Goal: Transaction & Acquisition: Purchase product/service

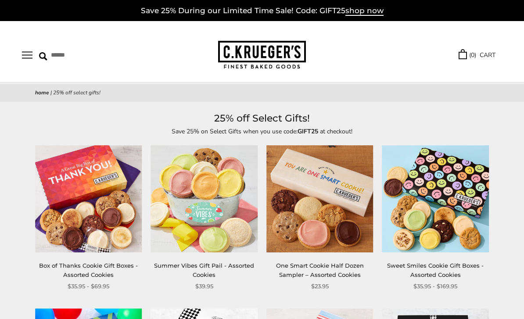
click at [24, 56] on button "Open navigation" at bounding box center [27, 54] width 11 height 7
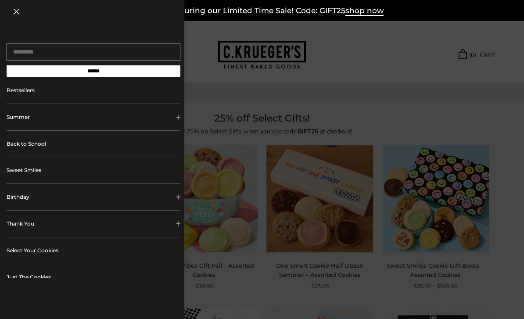
click at [23, 199] on button "Birthday" at bounding box center [94, 197] width 174 height 26
click at [37, 224] on link "ALL Birthday Gifts" at bounding box center [97, 219] width 154 height 19
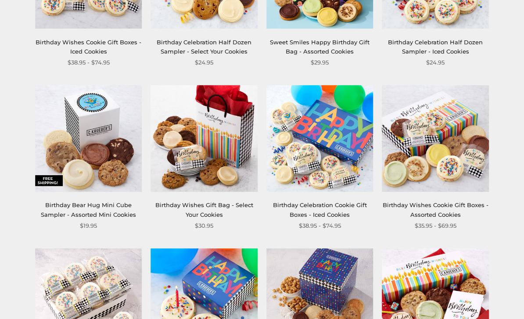
scroll to position [734, 0]
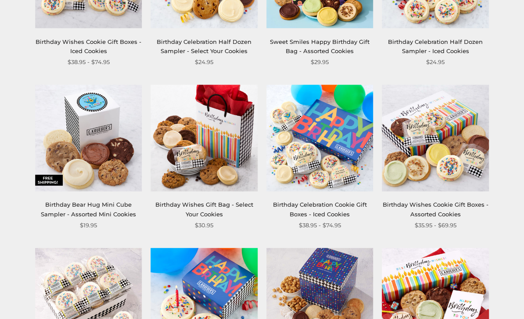
click at [334, 147] on img at bounding box center [320, 138] width 107 height 107
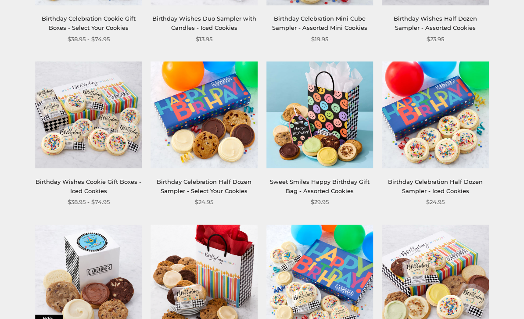
scroll to position [603, 0]
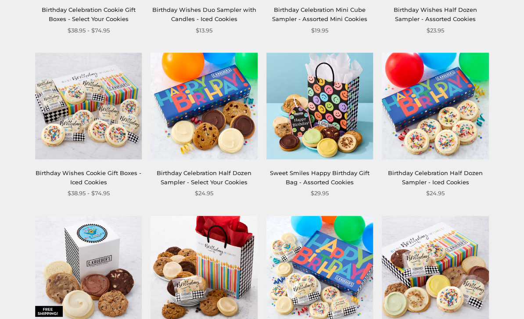
click at [66, 126] on img at bounding box center [88, 106] width 107 height 107
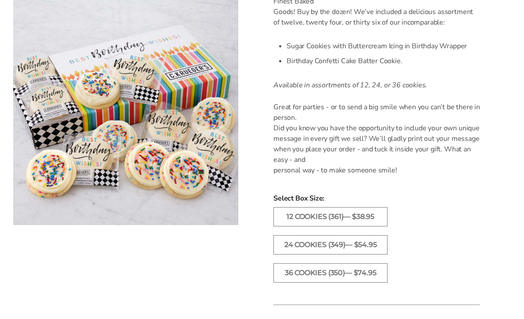
scroll to position [277, 0]
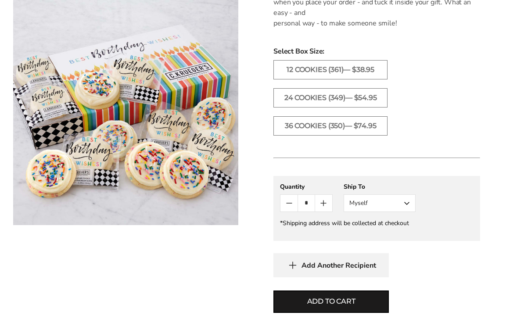
click at [408, 203] on button "Myself" at bounding box center [380, 204] width 72 height 18
click at [389, 239] on button "Other Recipient" at bounding box center [379, 236] width 71 height 16
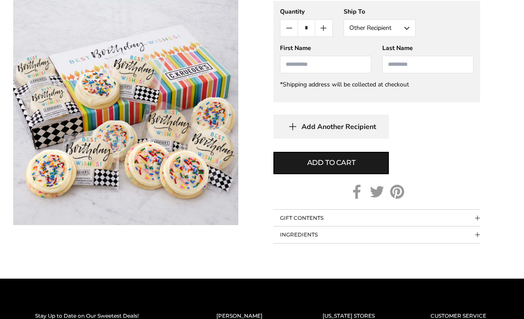
scroll to position [601, 0]
click at [472, 217] on button "GIFT CONTENTS" at bounding box center [377, 218] width 207 height 17
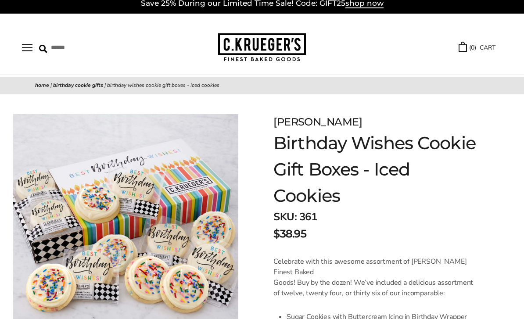
scroll to position [0, 0]
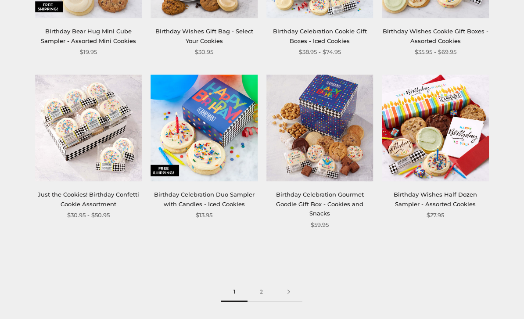
scroll to position [941, 0]
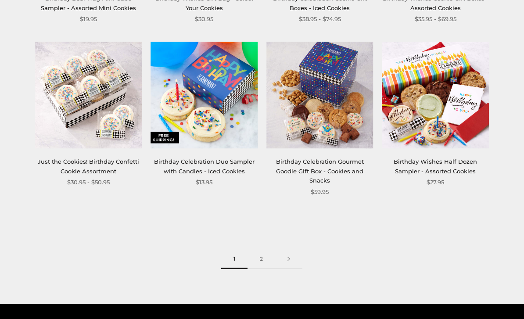
click at [80, 104] on img at bounding box center [88, 95] width 107 height 107
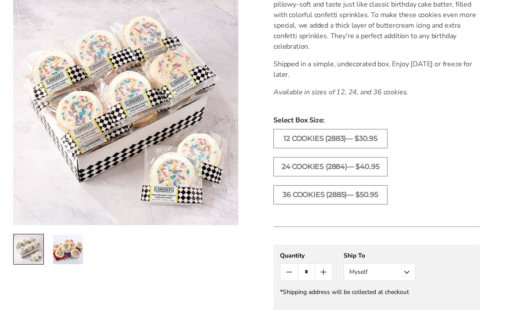
scroll to position [286, 0]
click at [402, 274] on button "Myself" at bounding box center [380, 272] width 72 height 18
click at [388, 305] on button "Other Recipient" at bounding box center [379, 304] width 71 height 16
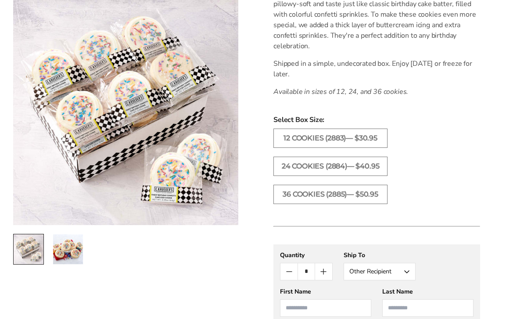
click at [340, 309] on input "First Name" at bounding box center [325, 309] width 91 height 18
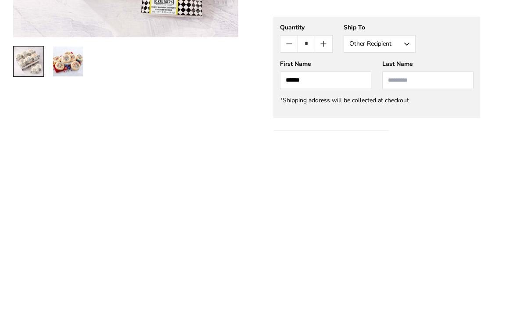
type input "******"
click at [412, 260] on input "Last Name" at bounding box center [428, 269] width 91 height 18
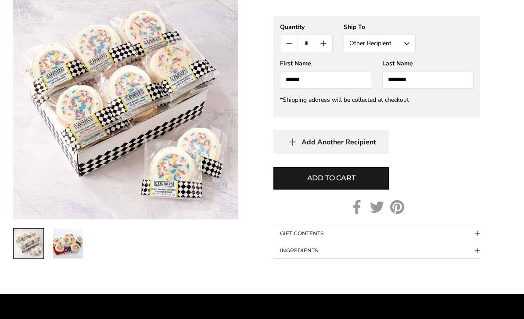
type input "********"
click at [347, 176] on span "Add to cart" at bounding box center [331, 178] width 48 height 11
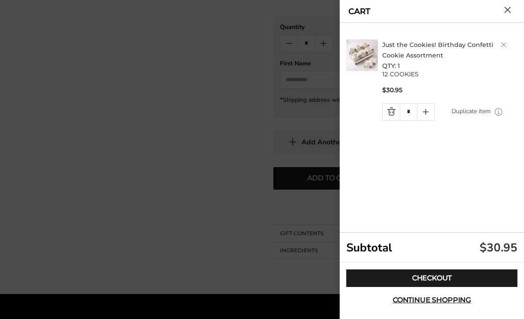
click at [456, 287] on link "Checkout" at bounding box center [432, 279] width 171 height 18
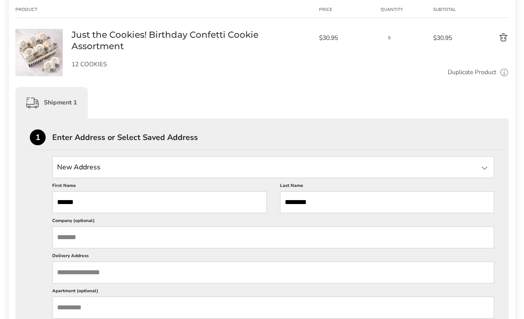
scroll to position [140, 0]
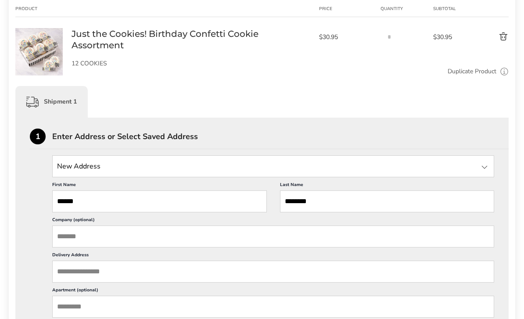
click at [69, 171] on input "State" at bounding box center [273, 166] width 442 height 22
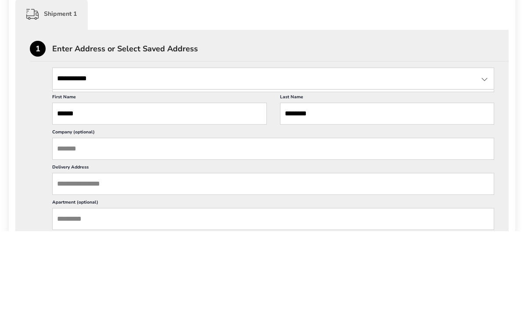
type input "**********"
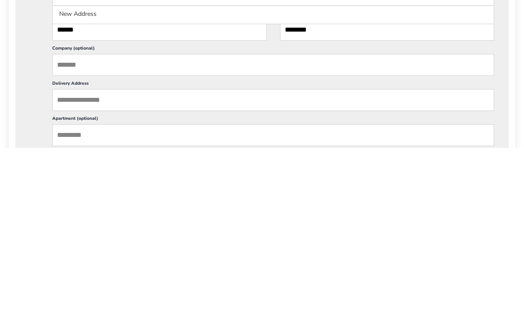
click at [65, 261] on input "Delivery Address" at bounding box center [273, 272] width 442 height 22
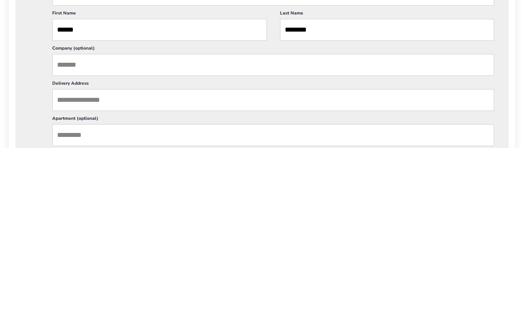
click at [67, 261] on input "Delivery Address" at bounding box center [273, 272] width 442 height 22
paste input "**********"
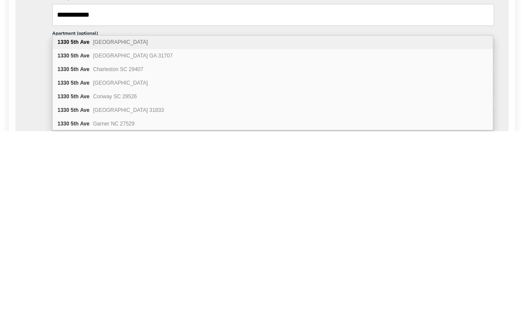
scroll to position [0, 0]
type input "**********"
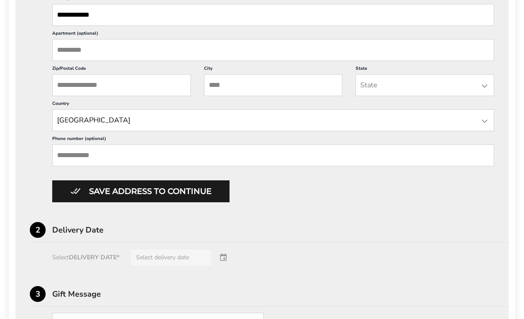
click at [67, 61] on input "Apartment (optional)" at bounding box center [273, 50] width 442 height 22
type input "**"
click at [71, 91] on input "Zip/Postal Code" at bounding box center [121, 85] width 139 height 22
type input "*****"
click at [297, 96] on input "City" at bounding box center [273, 85] width 139 height 22
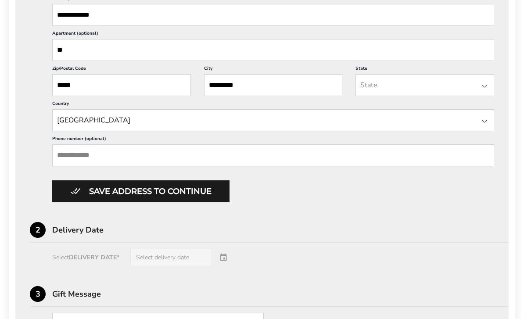
type input "********"
click at [458, 96] on input "State" at bounding box center [425, 85] width 139 height 22
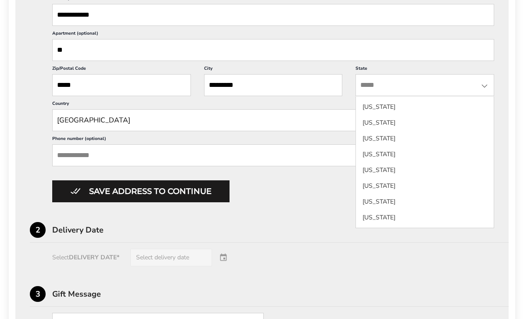
click at [450, 96] on input "State" at bounding box center [425, 85] width 139 height 22
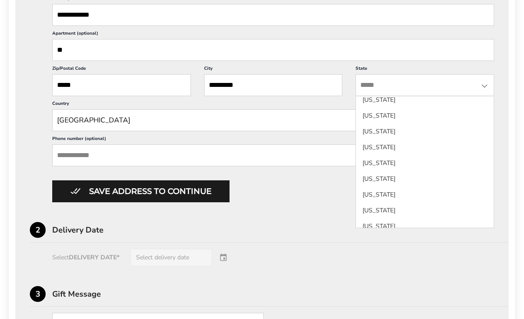
scroll to position [544, 0]
click at [383, 127] on li "New York" at bounding box center [425, 130] width 138 height 16
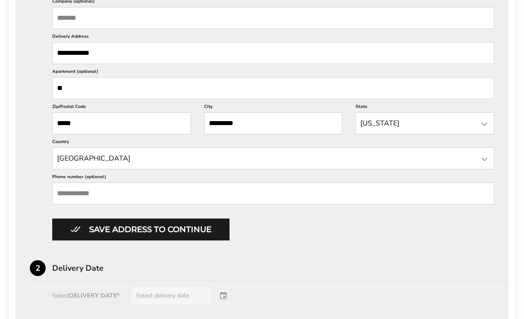
scroll to position [397, 0]
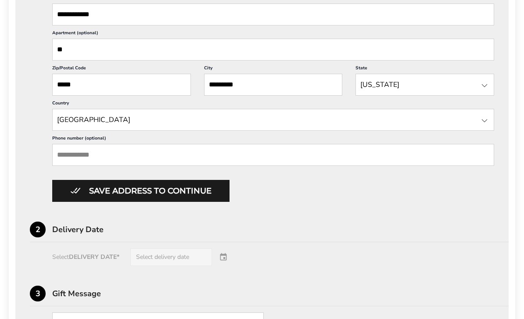
click at [108, 202] on button "Save address to continue" at bounding box center [140, 192] width 177 height 22
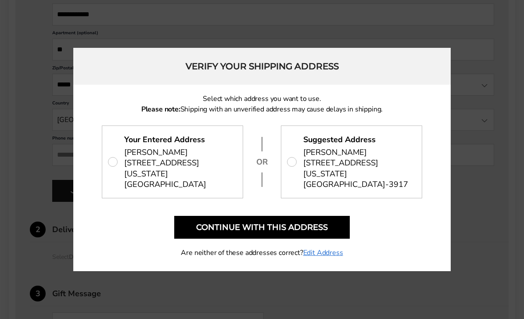
click at [217, 238] on button "Continue with this address" at bounding box center [262, 227] width 176 height 23
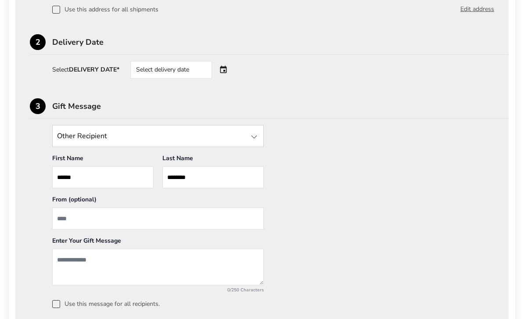
click at [153, 68] on div "Select delivery date" at bounding box center [171, 70] width 82 height 18
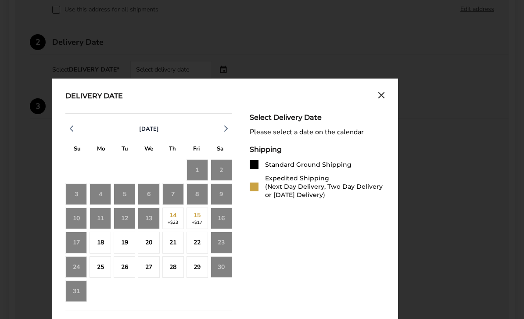
scroll to position [322, 0]
click at [222, 222] on div "16" at bounding box center [222, 219] width 22 height 22
click at [221, 220] on div "16" at bounding box center [222, 219] width 22 height 22
click at [100, 245] on div "18" at bounding box center [101, 243] width 22 height 22
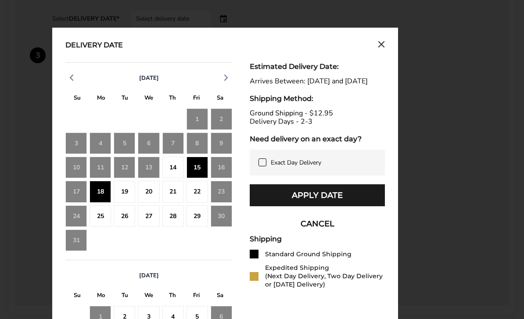
scroll to position [375, 0]
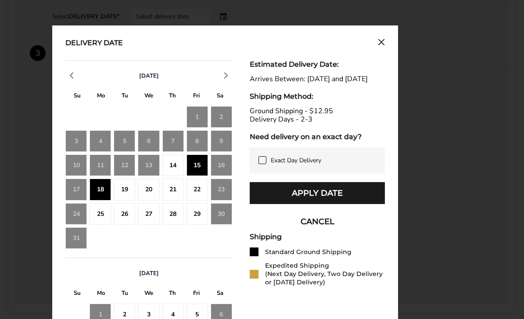
click at [338, 204] on button "Apply Date" at bounding box center [317, 194] width 135 height 22
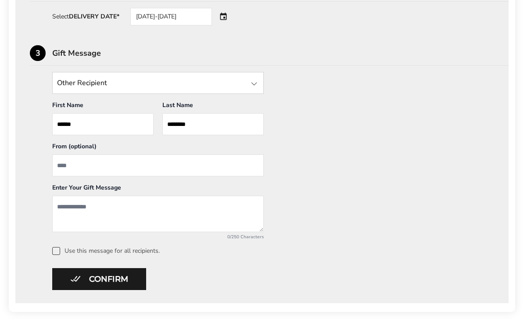
click at [67, 165] on input "From" at bounding box center [158, 166] width 212 height 22
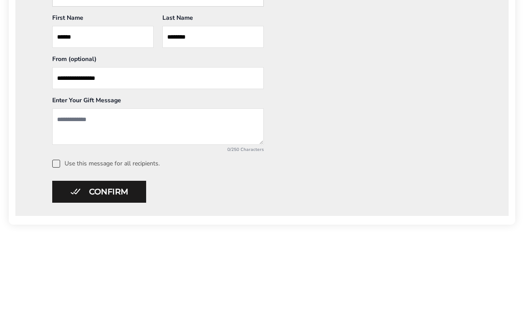
type input "**********"
click at [72, 196] on textarea "Add a message" at bounding box center [158, 214] width 212 height 36
type textarea "**********"
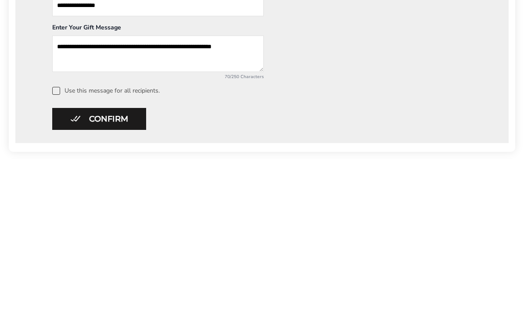
click at [92, 269] on button "Confirm" at bounding box center [99, 280] width 94 height 22
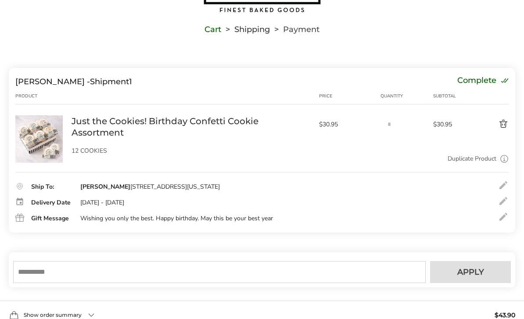
scroll to position [140, 0]
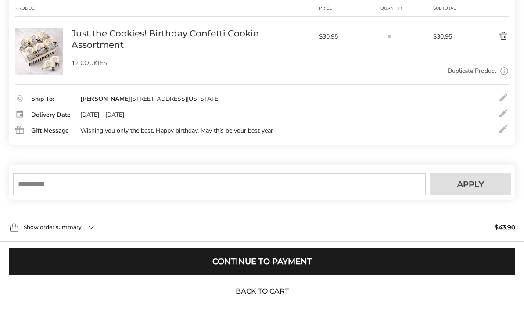
click at [34, 196] on input "text" at bounding box center [219, 185] width 413 height 22
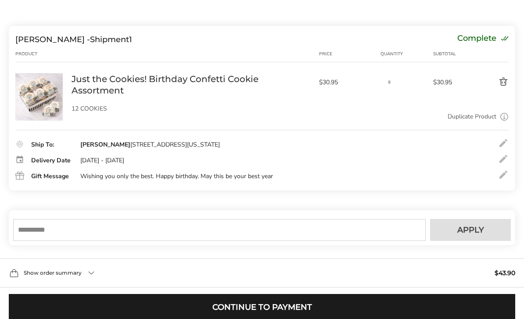
scroll to position [95, 0]
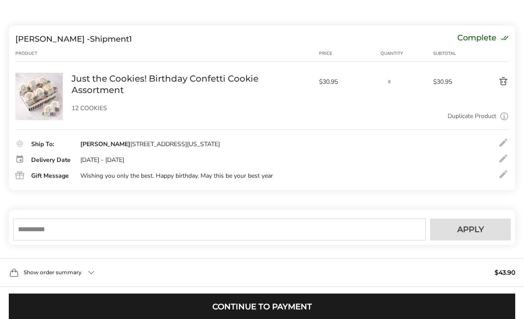
click at [37, 241] on input "text" at bounding box center [219, 230] width 413 height 22
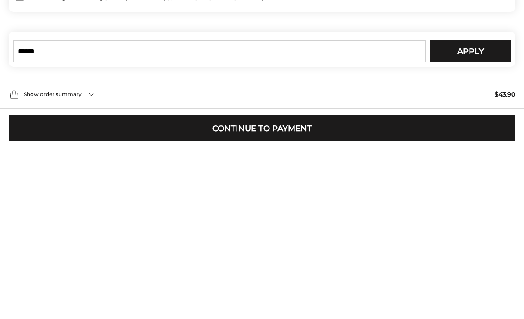
type input "******"
click at [483, 226] on span "Apply" at bounding box center [471, 230] width 27 height 8
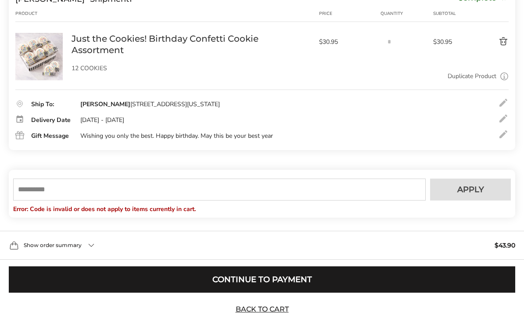
scroll to position [152, 0]
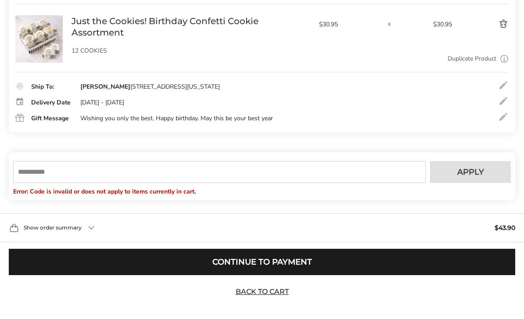
click at [34, 183] on input "text" at bounding box center [219, 172] width 413 height 22
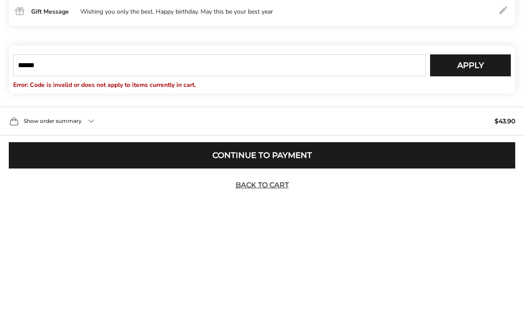
type input "******"
click at [484, 168] on span "Apply" at bounding box center [471, 172] width 27 height 8
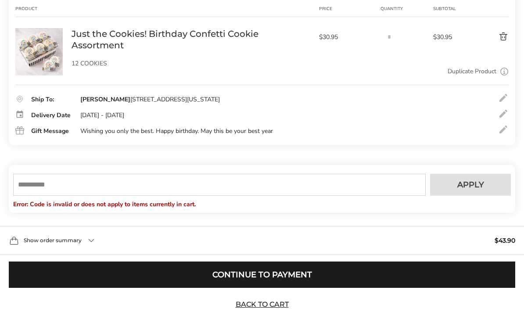
click at [30, 196] on input "text" at bounding box center [219, 185] width 413 height 22
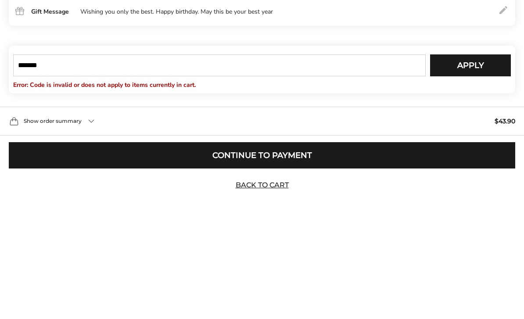
type input "*******"
click at [483, 181] on span "Apply" at bounding box center [471, 185] width 27 height 8
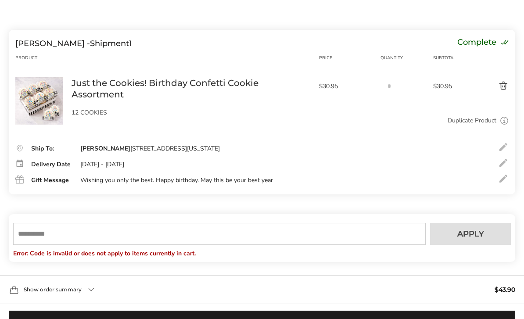
scroll to position [0, 0]
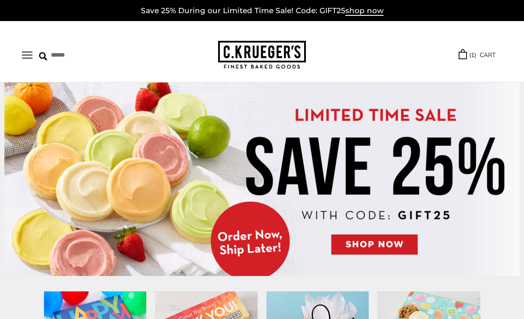
click at [369, 9] on span "shop now" at bounding box center [365, 11] width 38 height 10
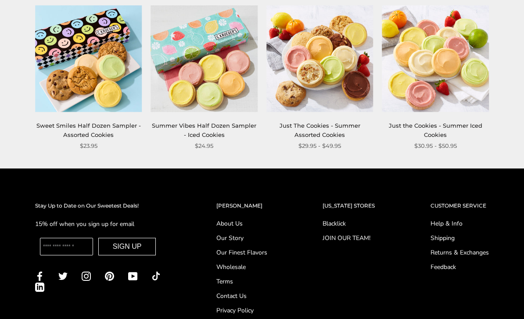
scroll to position [970, 0]
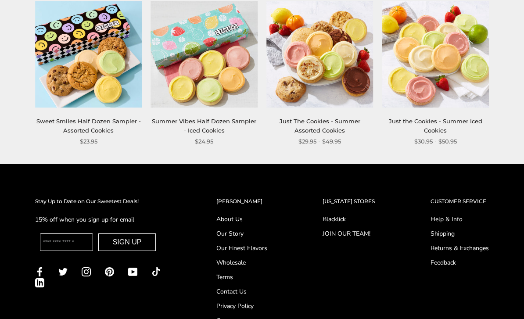
click at [56, 235] on input "Enter your email" at bounding box center [66, 243] width 53 height 18
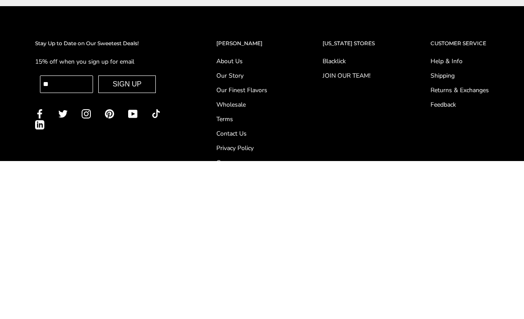
type input "*"
type input "**********"
click at [115, 234] on button "SIGN UP" at bounding box center [127, 243] width 58 height 18
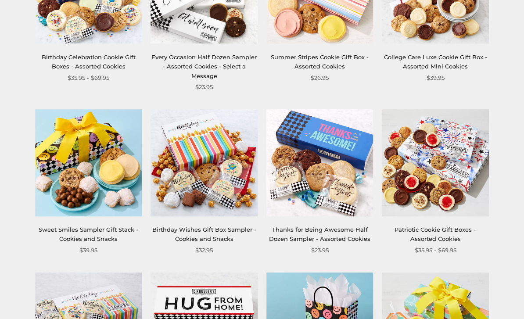
scroll to position [358, 0]
